Goal: Transaction & Acquisition: Purchase product/service

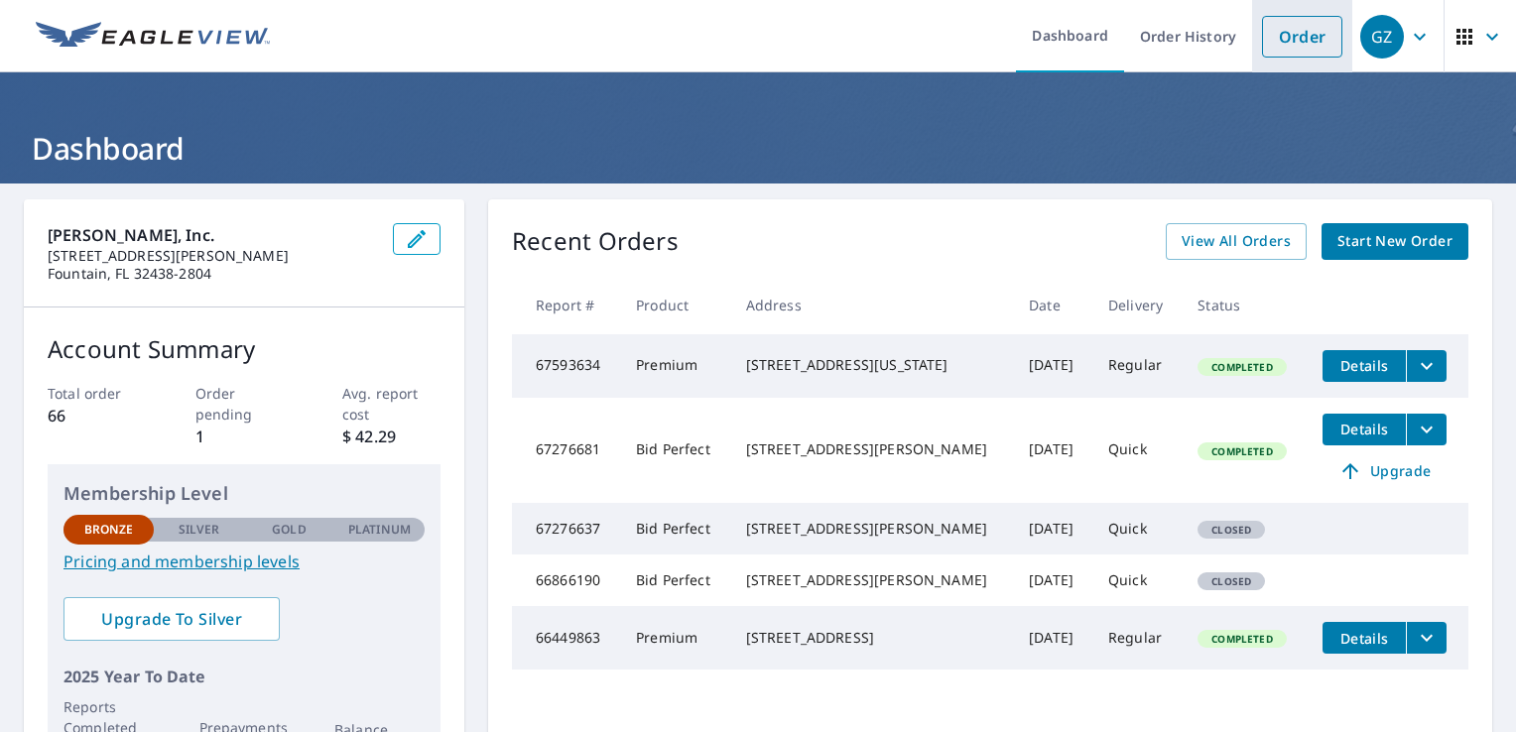
click at [1262, 39] on link "Order" at bounding box center [1302, 37] width 80 height 42
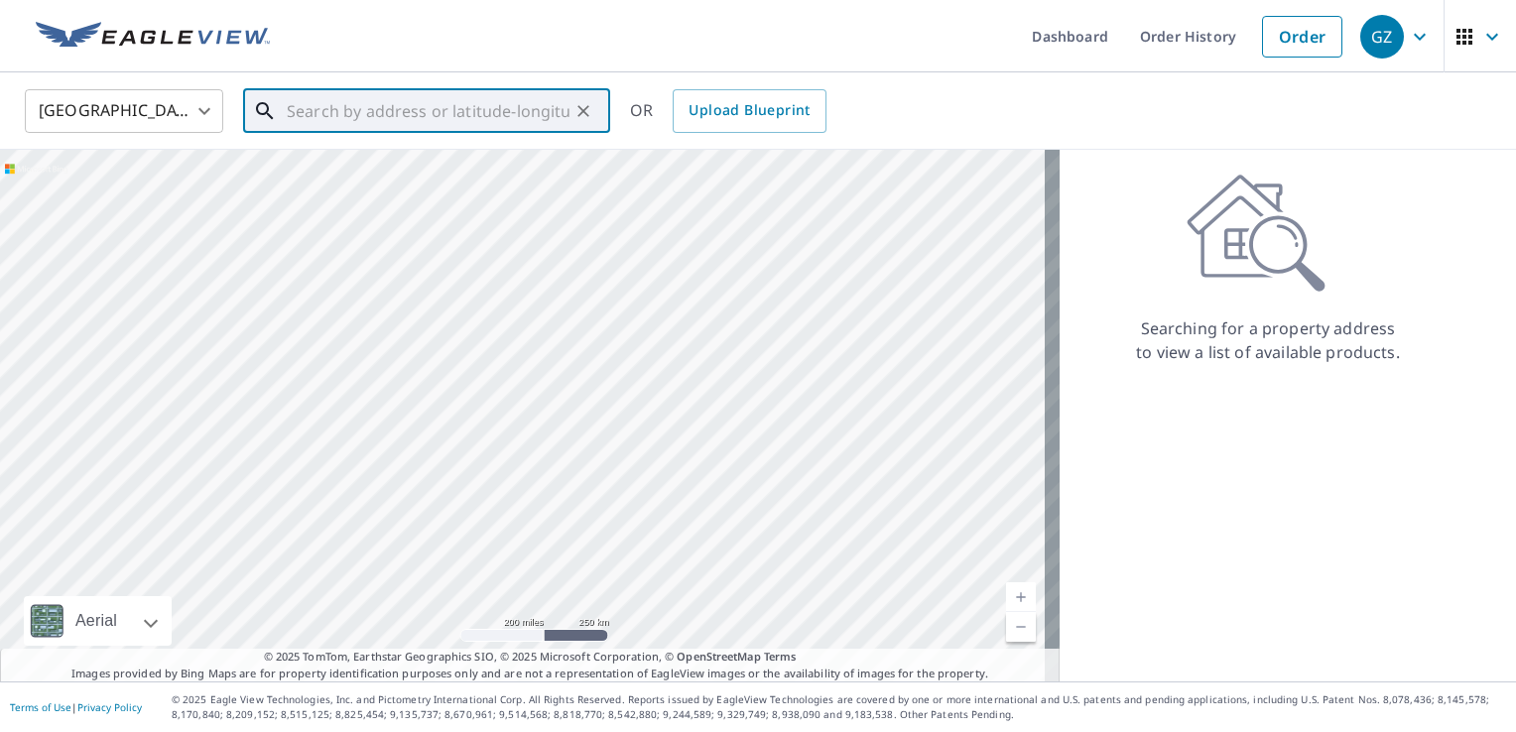
click at [302, 108] on input "text" at bounding box center [428, 111] width 283 height 56
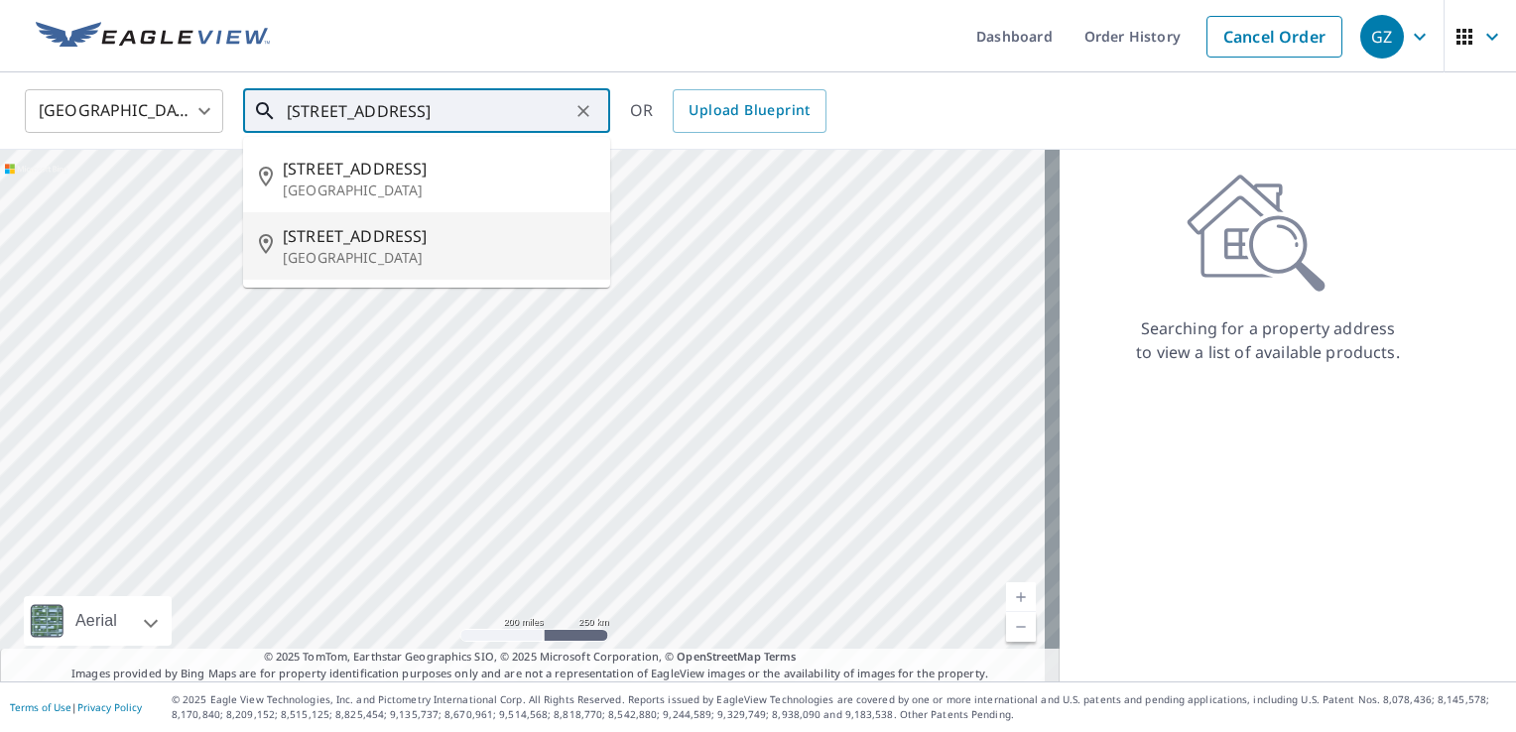
click at [335, 238] on span "[STREET_ADDRESS]" at bounding box center [439, 236] width 312 height 24
type input "[STREET_ADDRESS]"
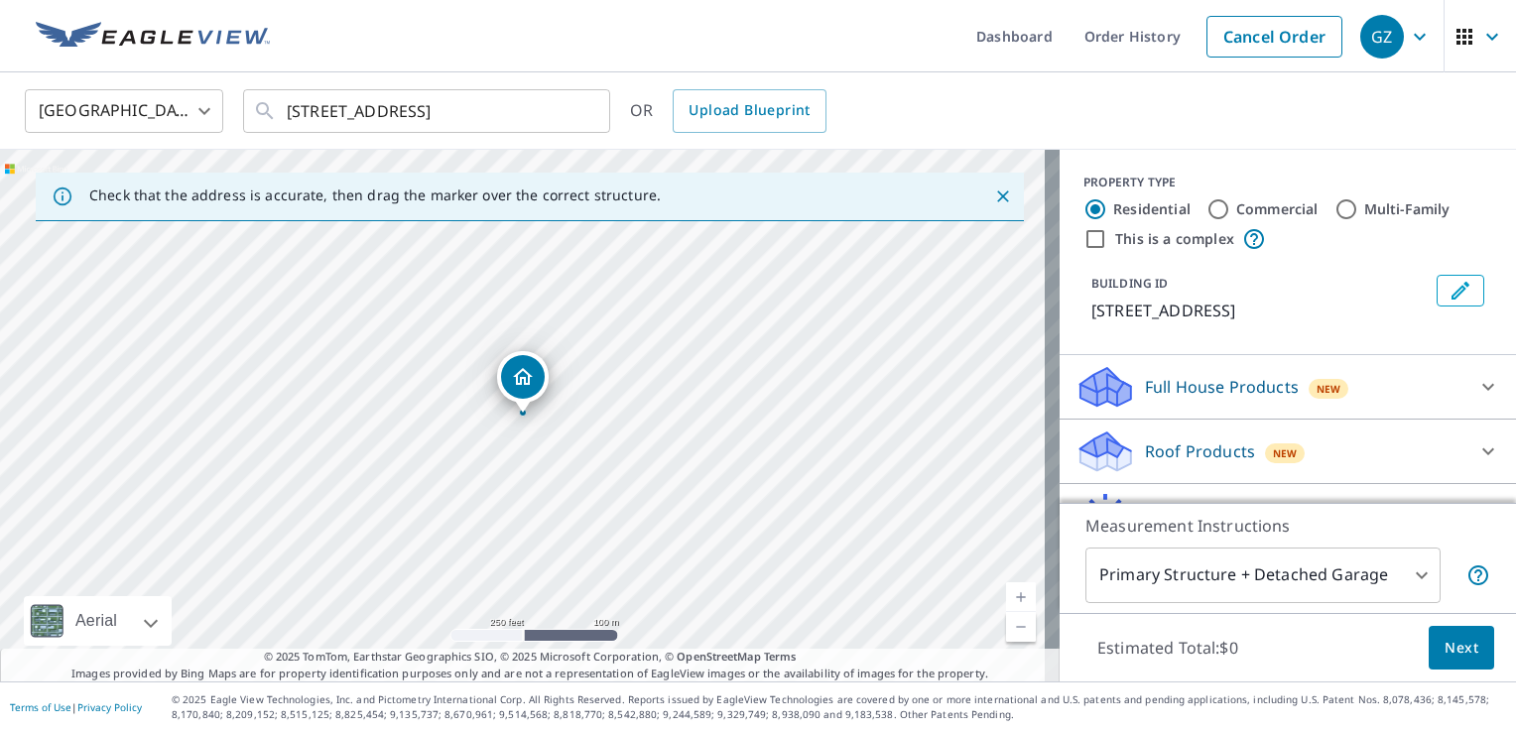
click at [1388, 473] on div "Roof Products New" at bounding box center [1270, 452] width 389 height 47
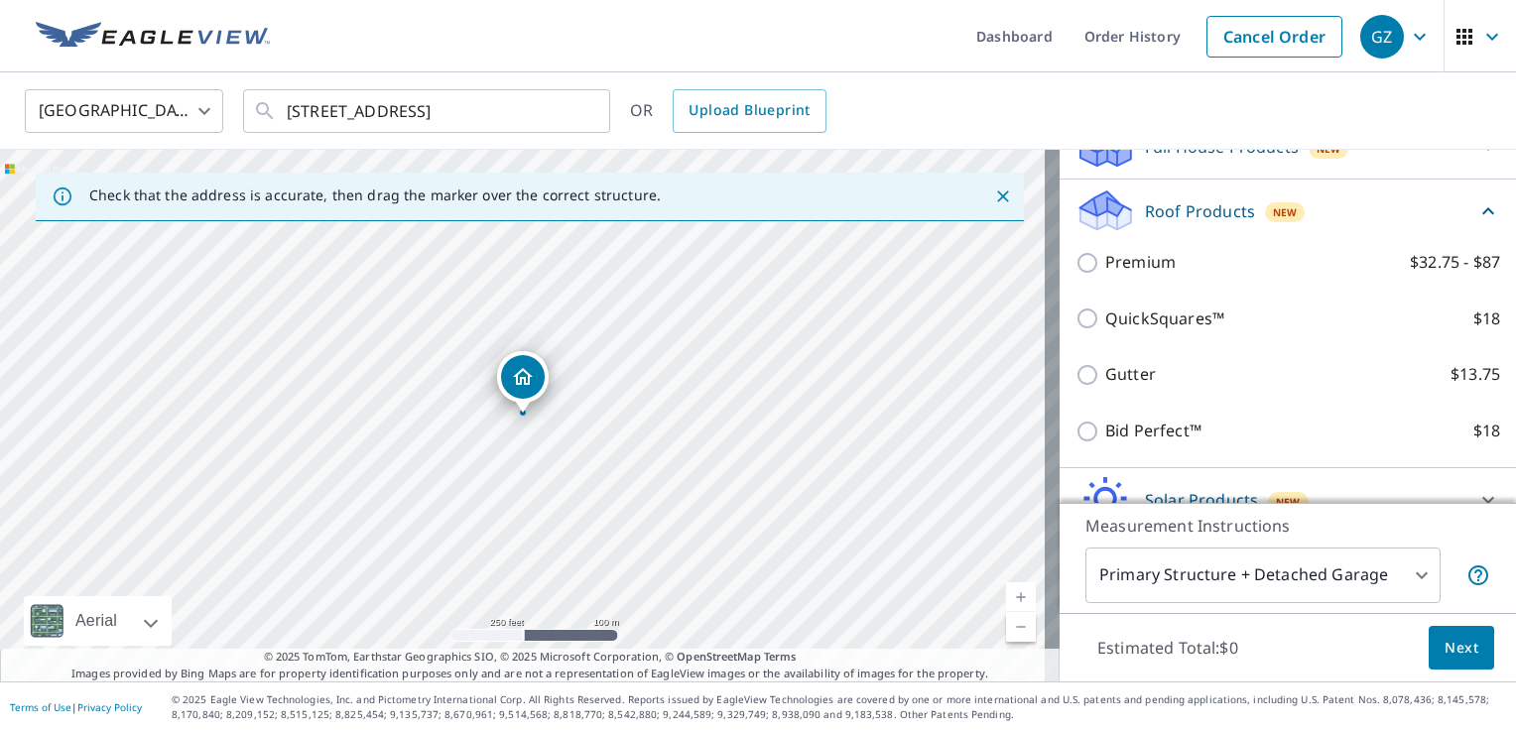
scroll to position [278, 0]
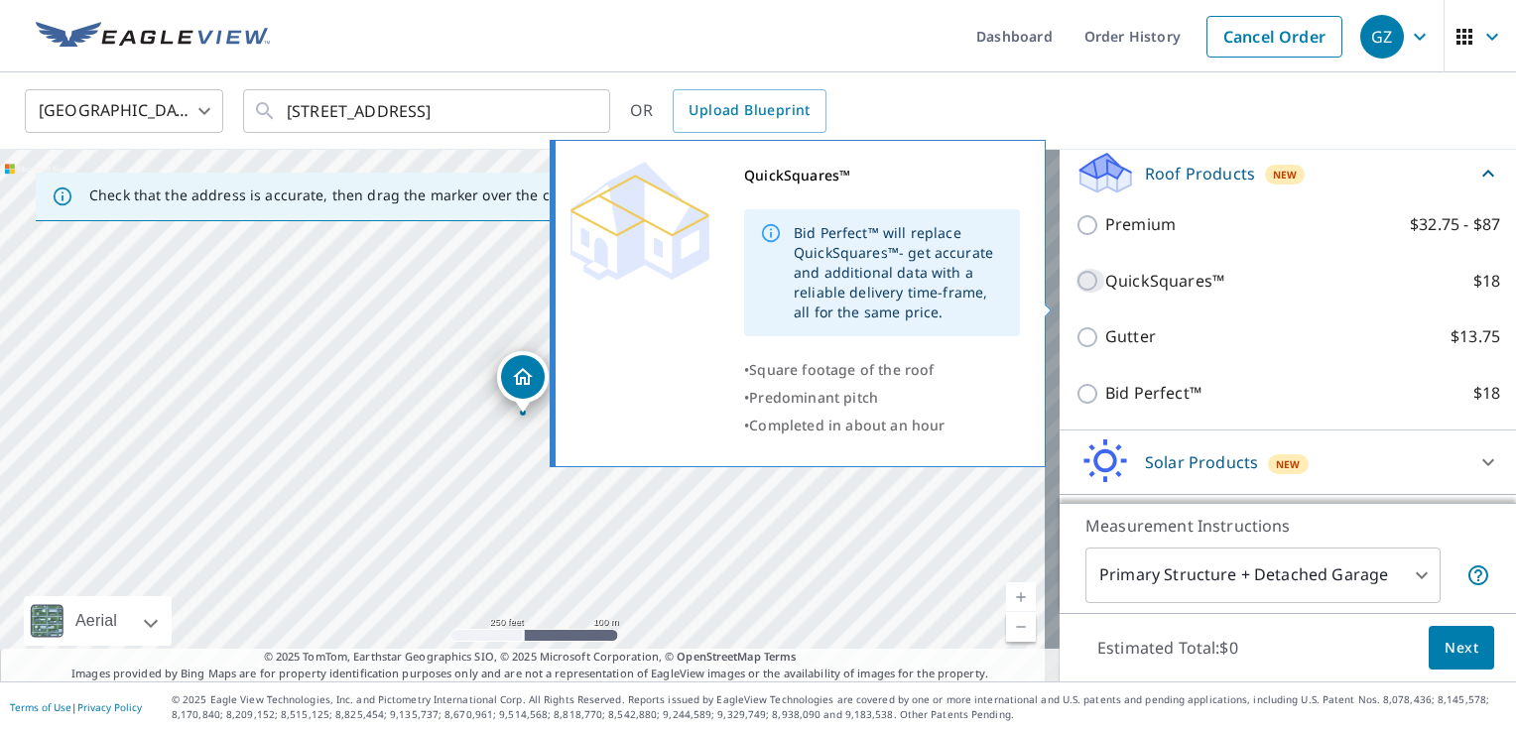
click at [1076, 293] on input "QuickSquares™ $18" at bounding box center [1091, 281] width 30 height 24
checkbox input "true"
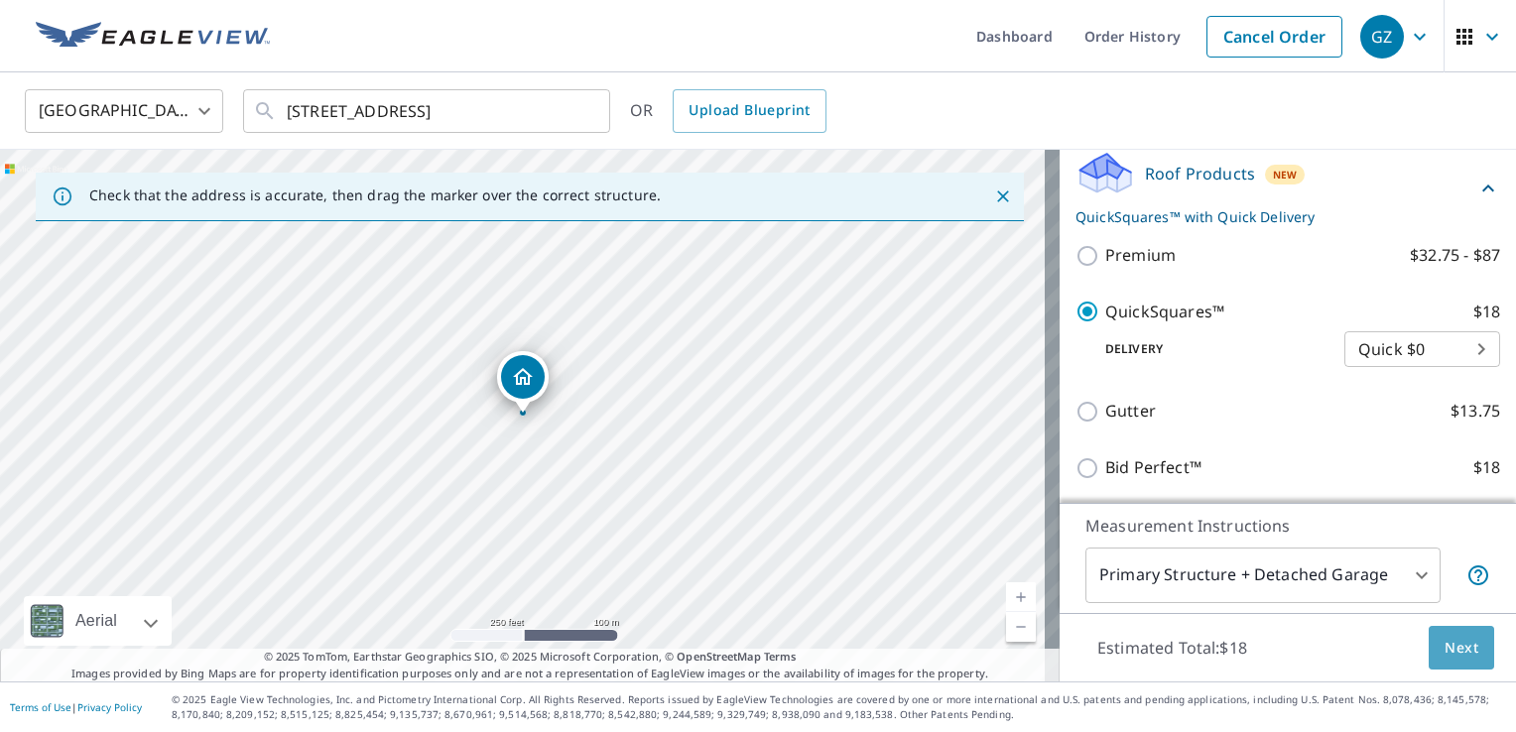
click at [1453, 655] on span "Next" at bounding box center [1462, 648] width 34 height 25
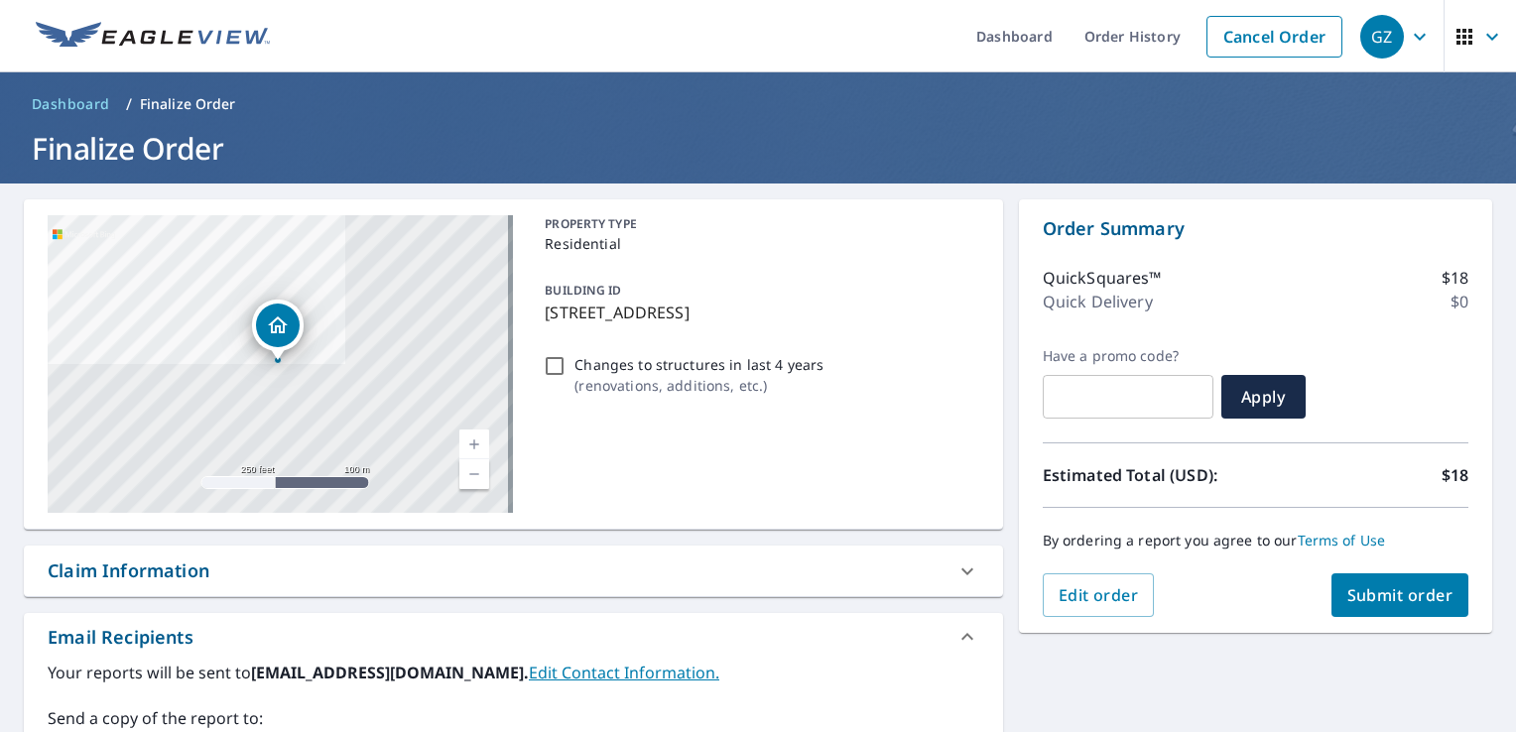
scroll to position [640, 0]
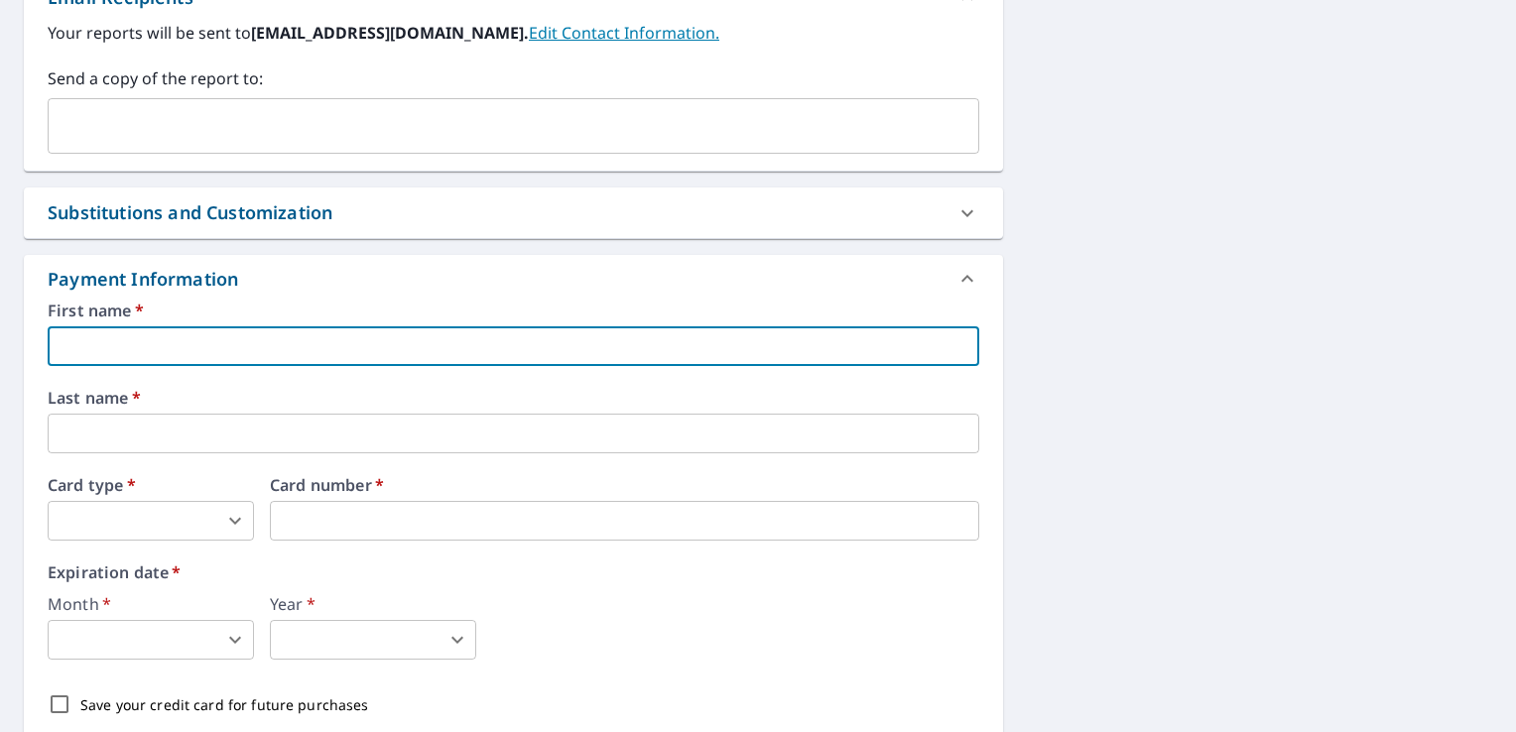
click at [385, 331] on input "text" at bounding box center [514, 346] width 932 height 40
type input "[PERSON_NAME]"
type input "[EMAIL_ADDRESS][DOMAIN_NAME]"
type input "[PERSON_NAME]"
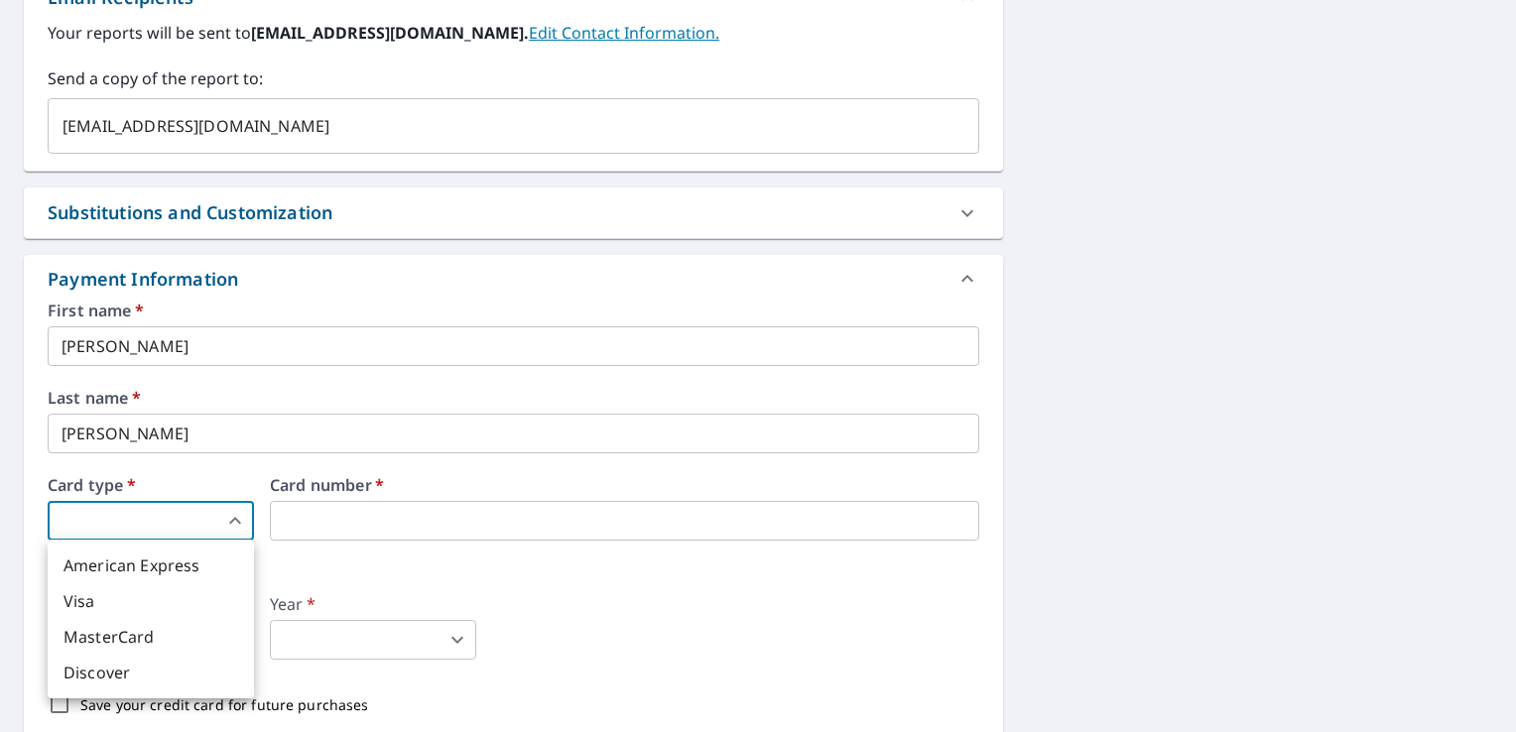
click at [194, 515] on body "GZ GZ Dashboard Order History Cancel Order GZ Dashboard / Finalize Order Finali…" at bounding box center [758, 366] width 1516 height 732
click at [145, 629] on li "MasterCard" at bounding box center [151, 637] width 206 height 36
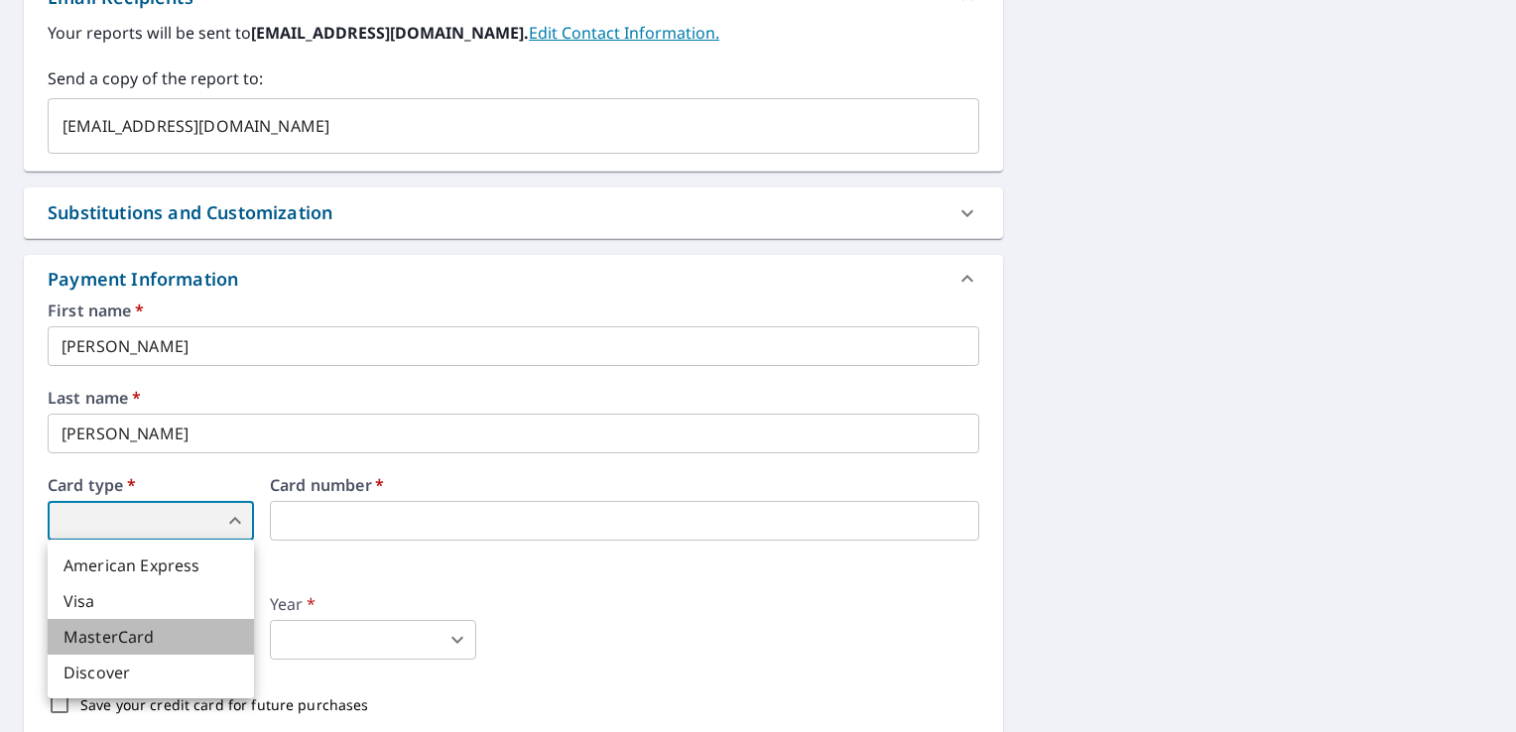
type input "3"
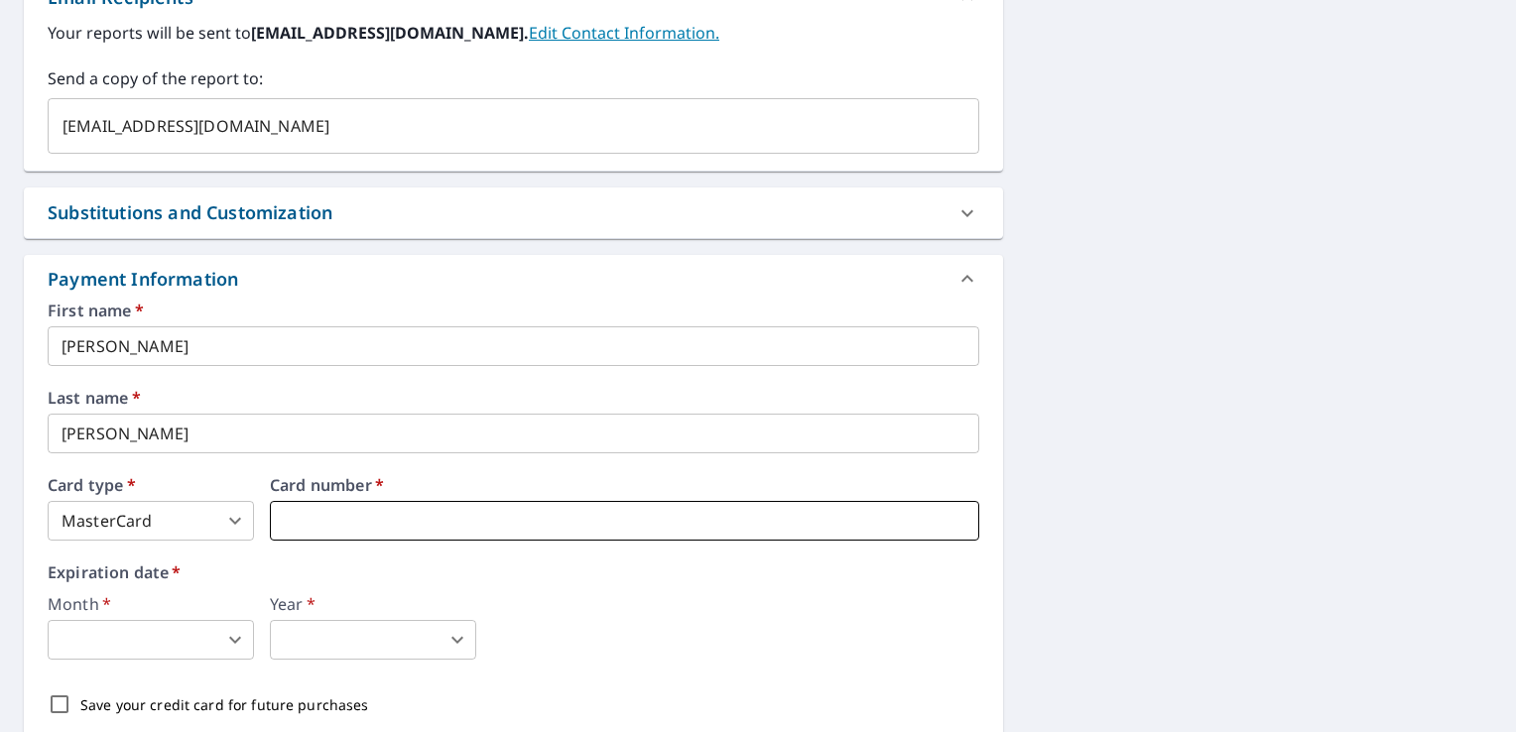
click at [326, 531] on iframe at bounding box center [624, 521] width 709 height 40
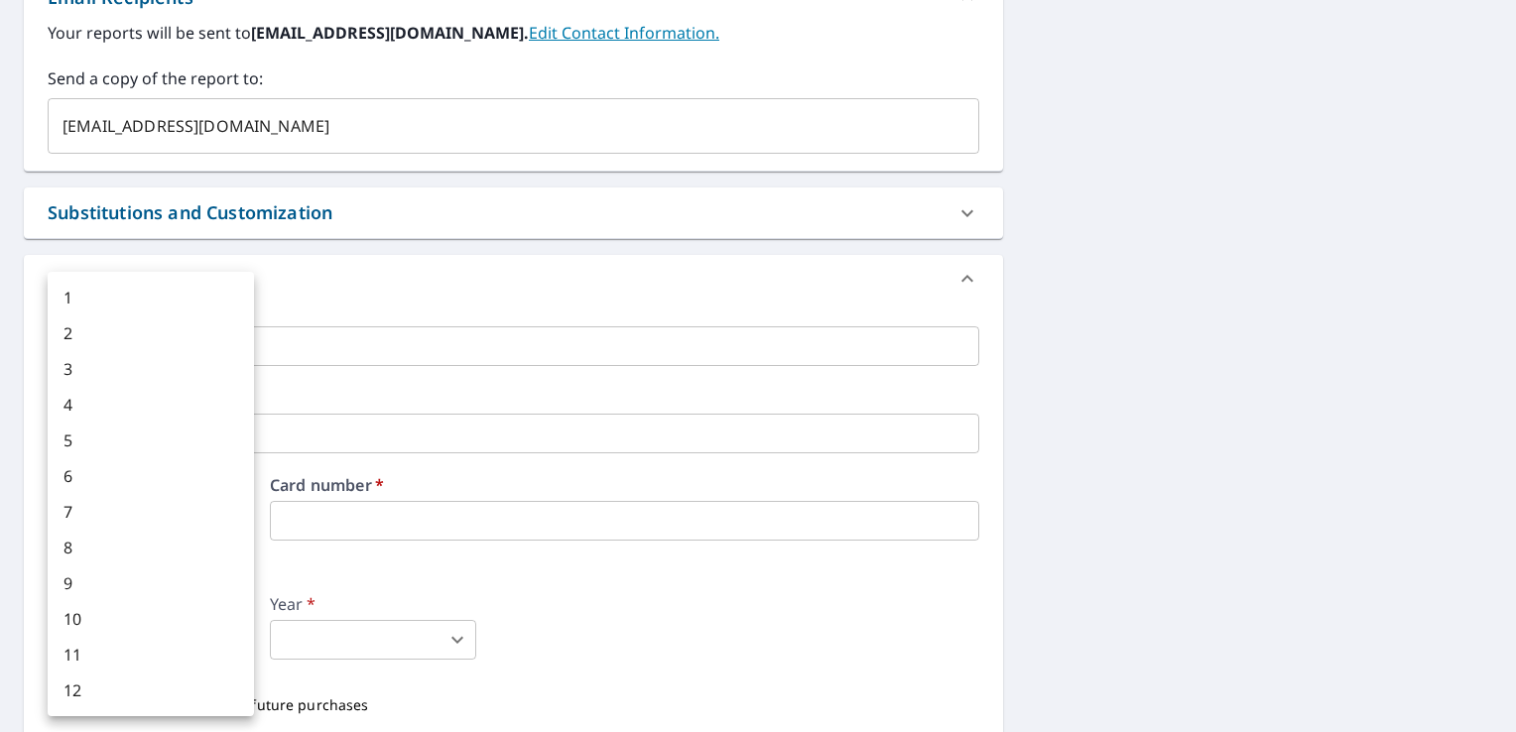
click at [211, 641] on body "GZ GZ Dashboard Order History Cancel Order GZ Dashboard / Finalize Order Finali…" at bounding box center [758, 366] width 1516 height 732
click at [161, 514] on li "7" at bounding box center [151, 512] width 206 height 36
type input "7"
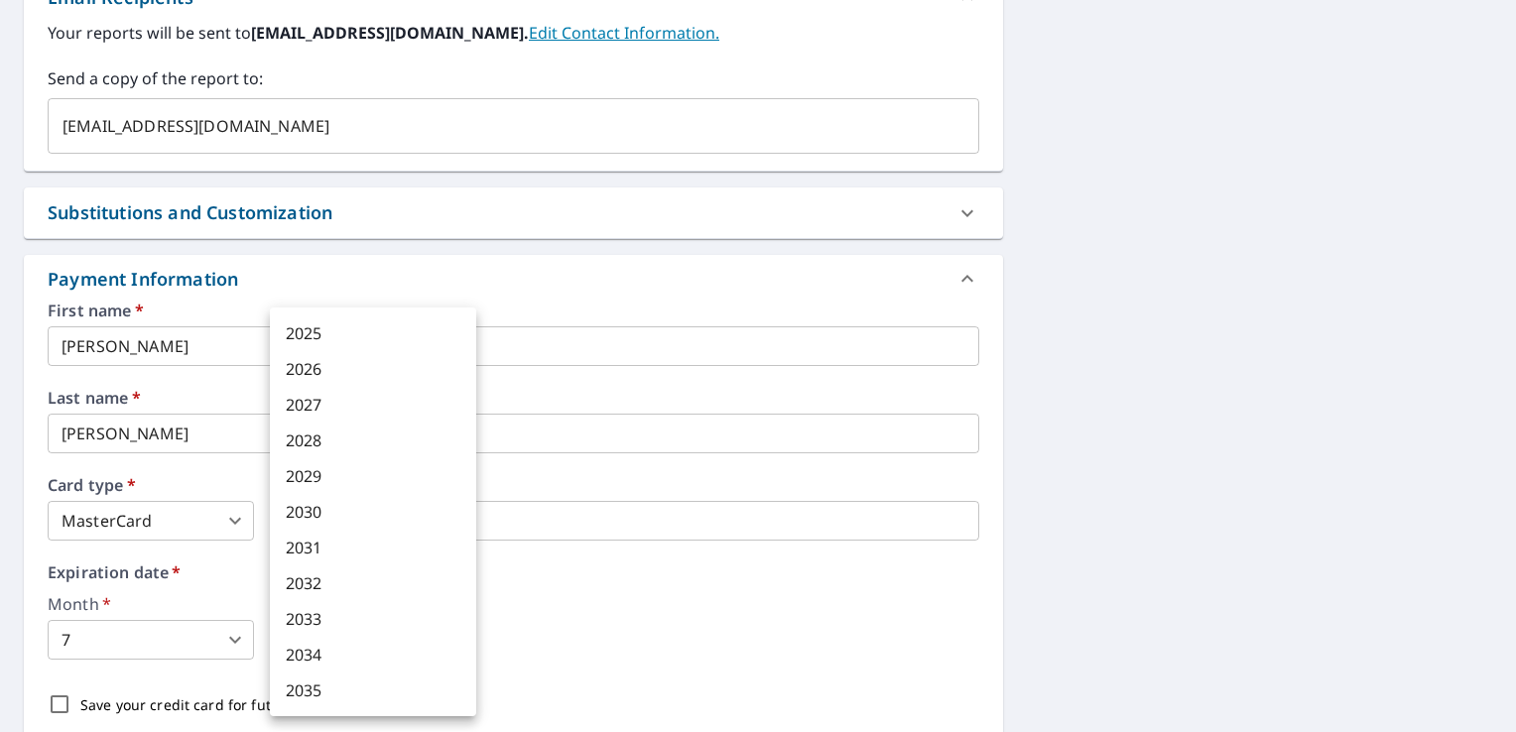
click at [375, 634] on body "GZ GZ Dashboard Order History Cancel Order GZ Dashboard / Finalize Order Finali…" at bounding box center [758, 366] width 1516 height 732
click at [385, 412] on li "2027" at bounding box center [373, 405] width 206 height 36
type input "2027"
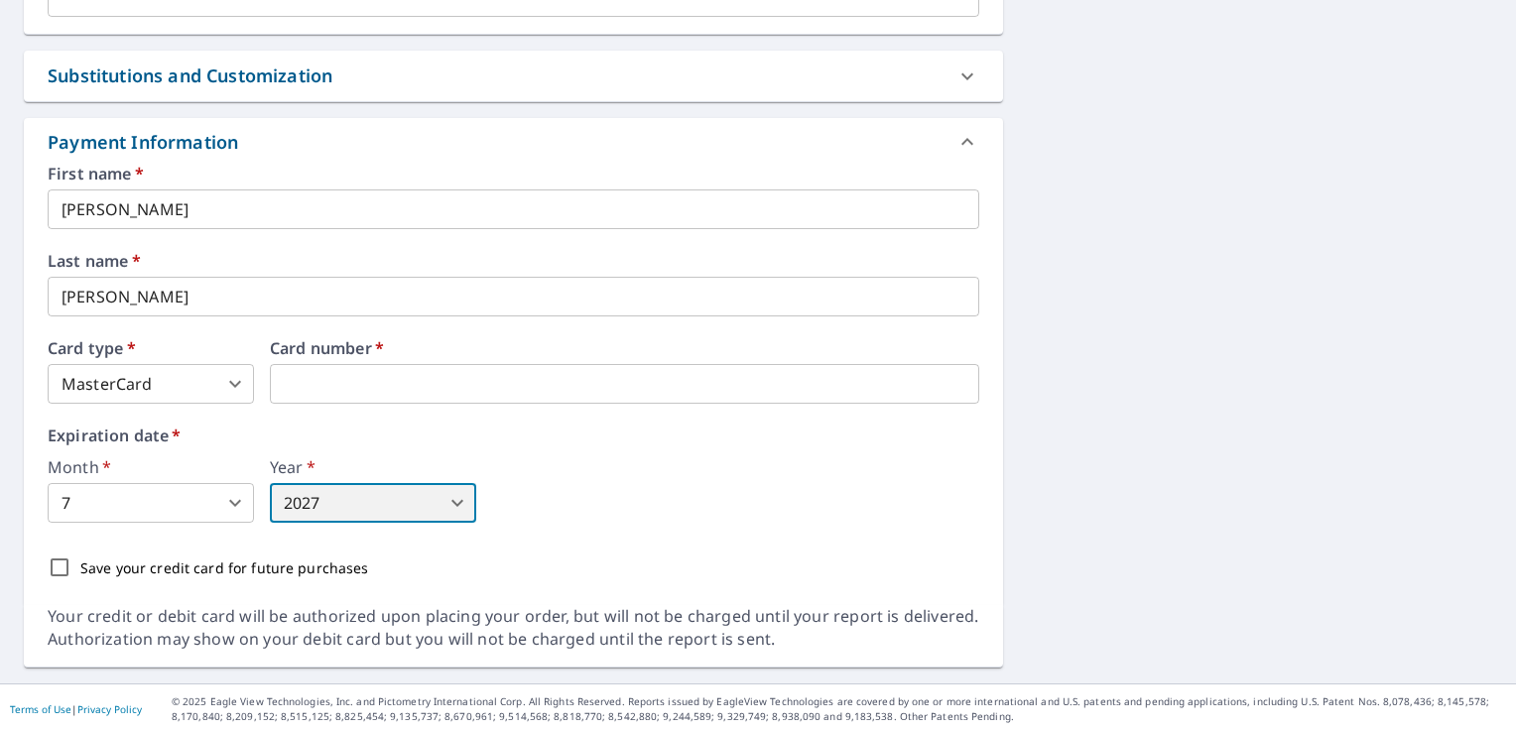
scroll to position [136, 0]
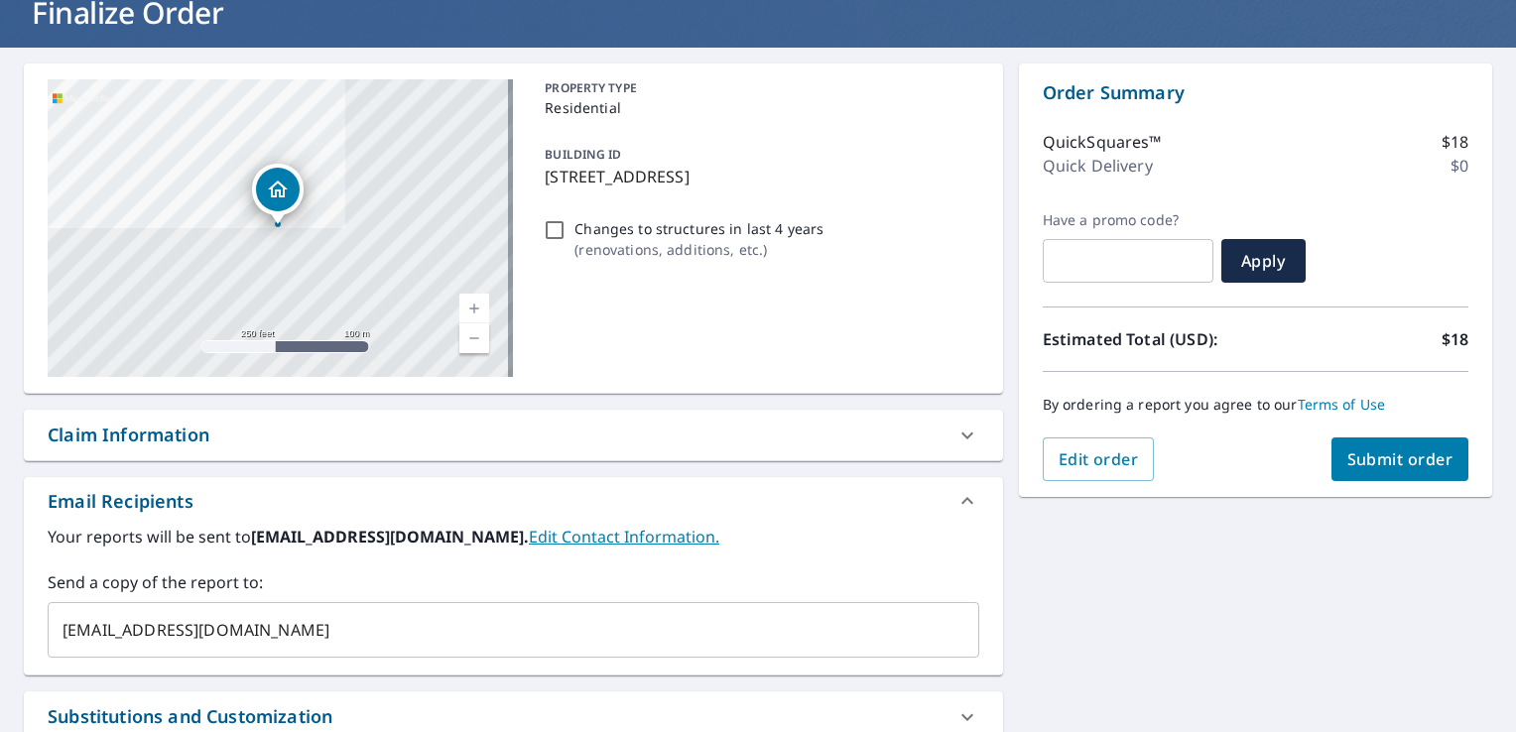
click at [1390, 443] on button "Submit order" at bounding box center [1401, 460] width 138 height 44
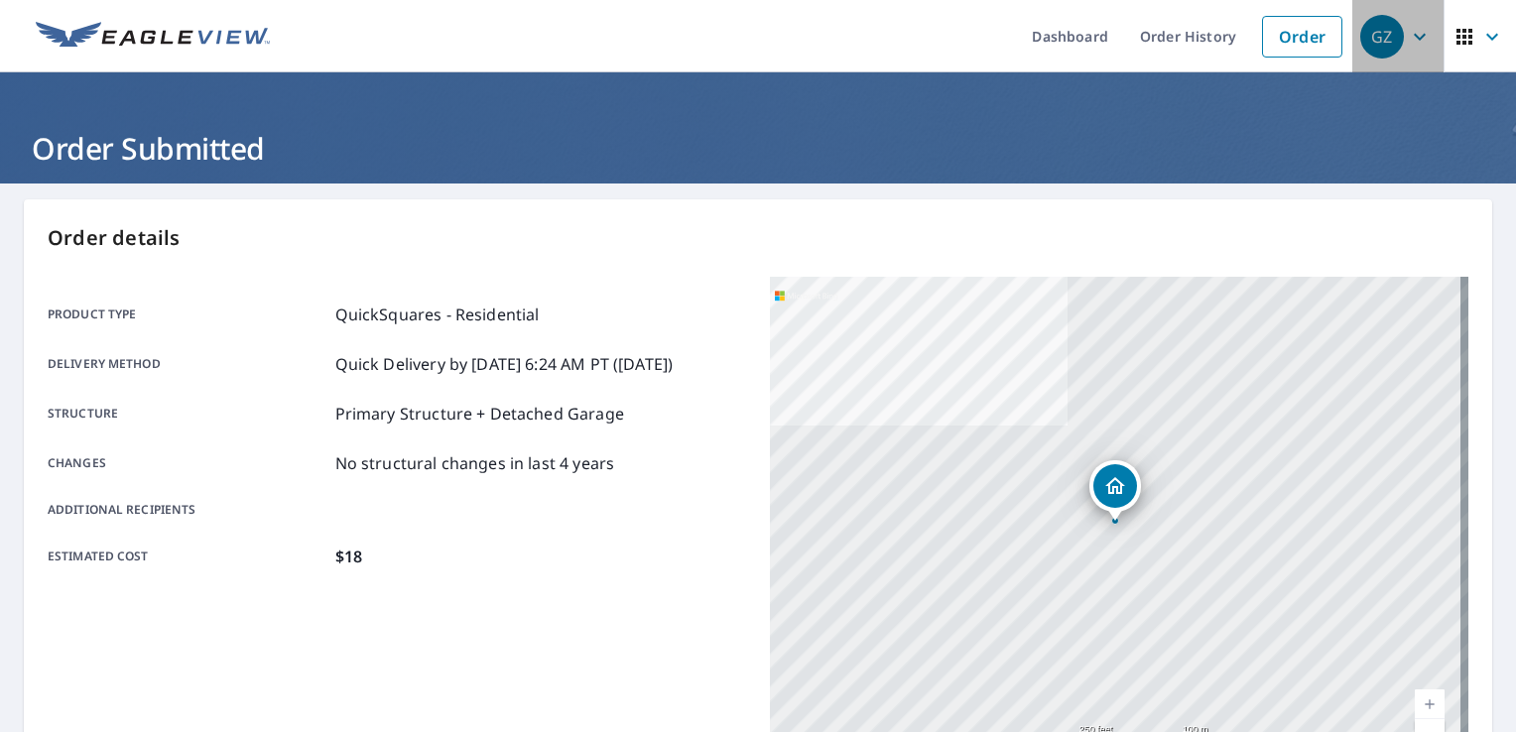
click at [1374, 21] on div "GZ" at bounding box center [1382, 37] width 44 height 44
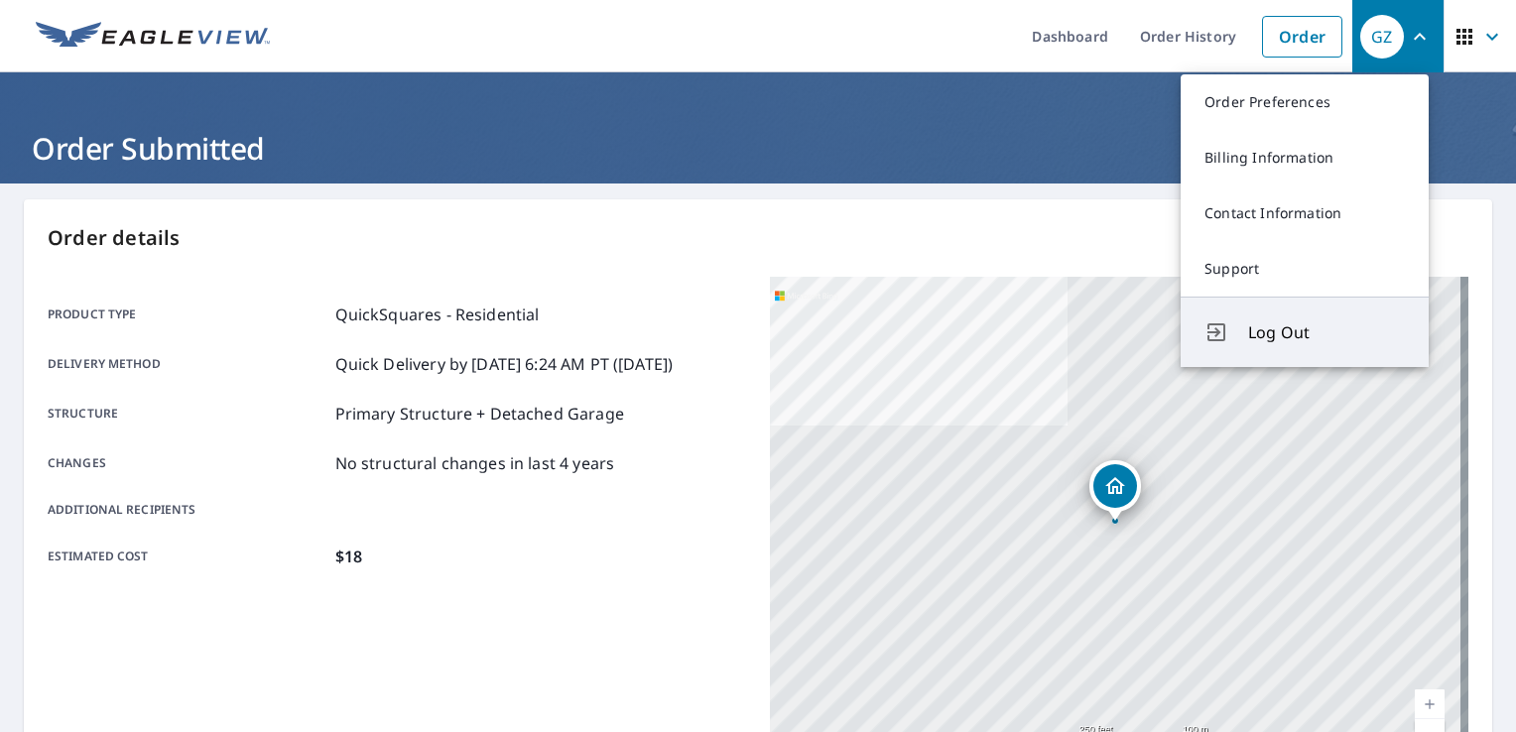
click at [1286, 338] on span "Log Out" at bounding box center [1326, 332] width 157 height 24
